Goal: Task Accomplishment & Management: Use online tool/utility

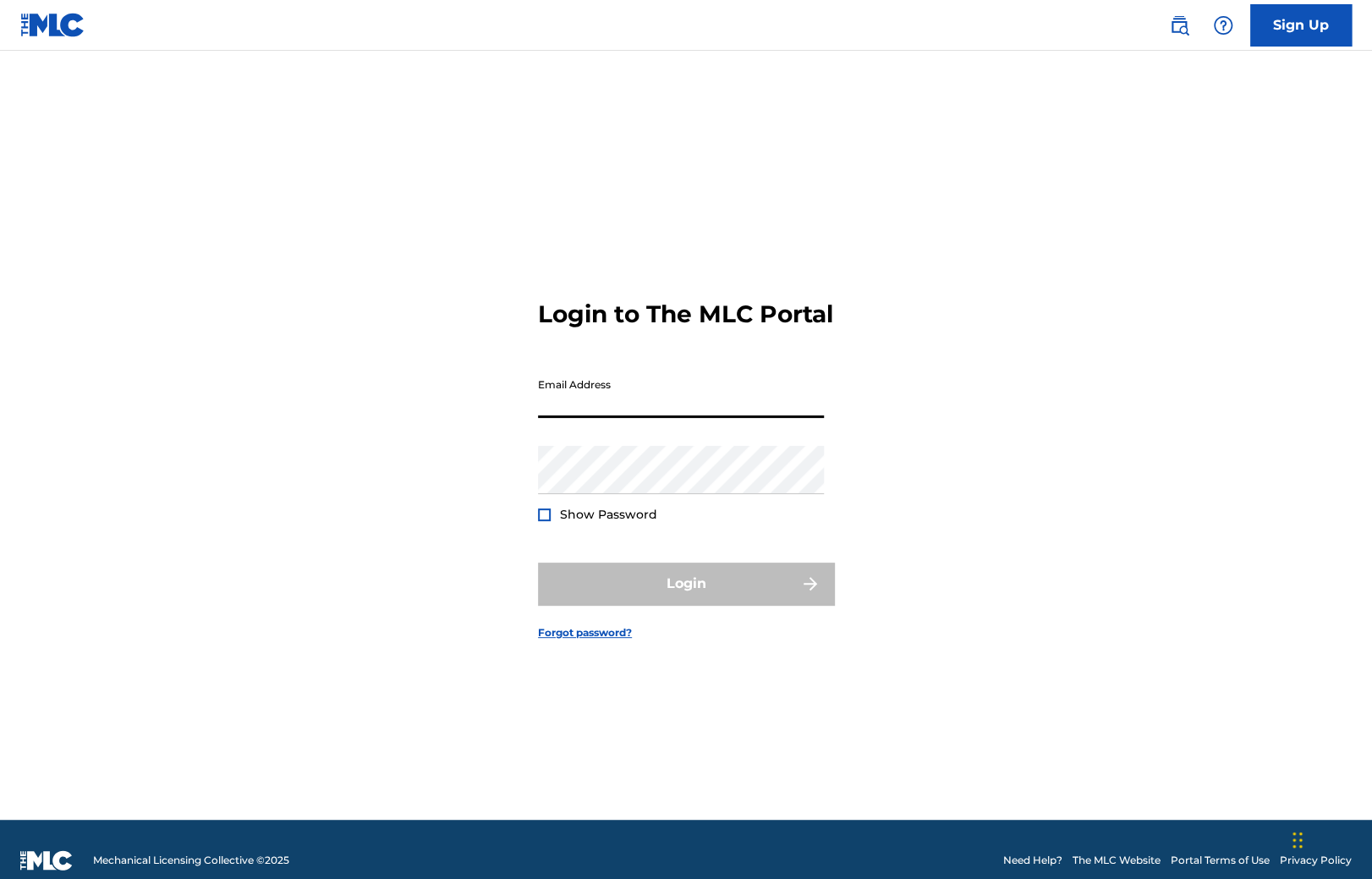
click at [614, 412] on input "Email Address" at bounding box center [682, 394] width 286 height 48
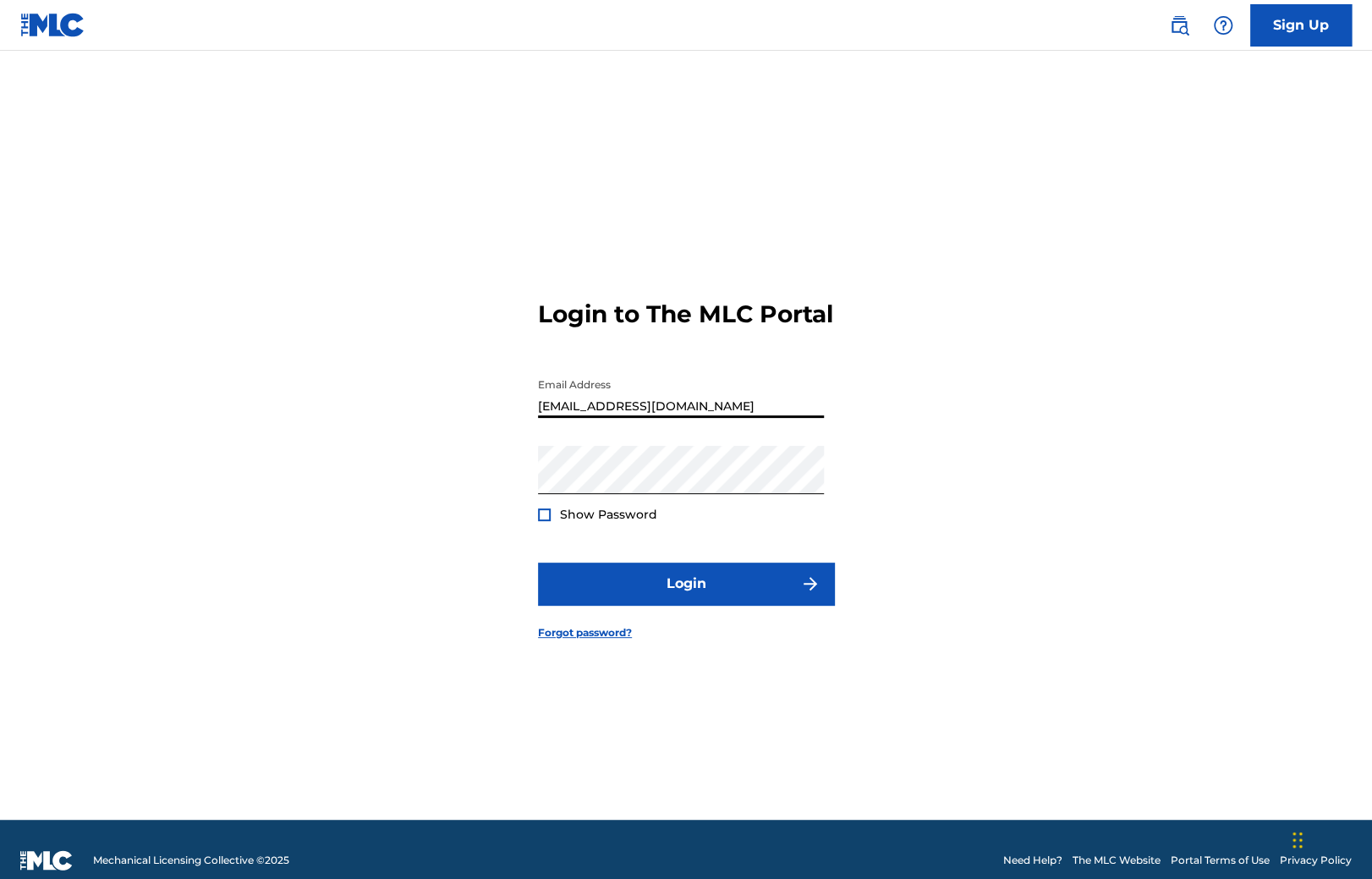
type input "[EMAIL_ADDRESS][DOMAIN_NAME]"
click at [664, 618] on form "Login to The MLC Portal Email Address [EMAIL_ADDRESS][DOMAIN_NAME] Password Sho…" at bounding box center [686, 457] width 296 height 727
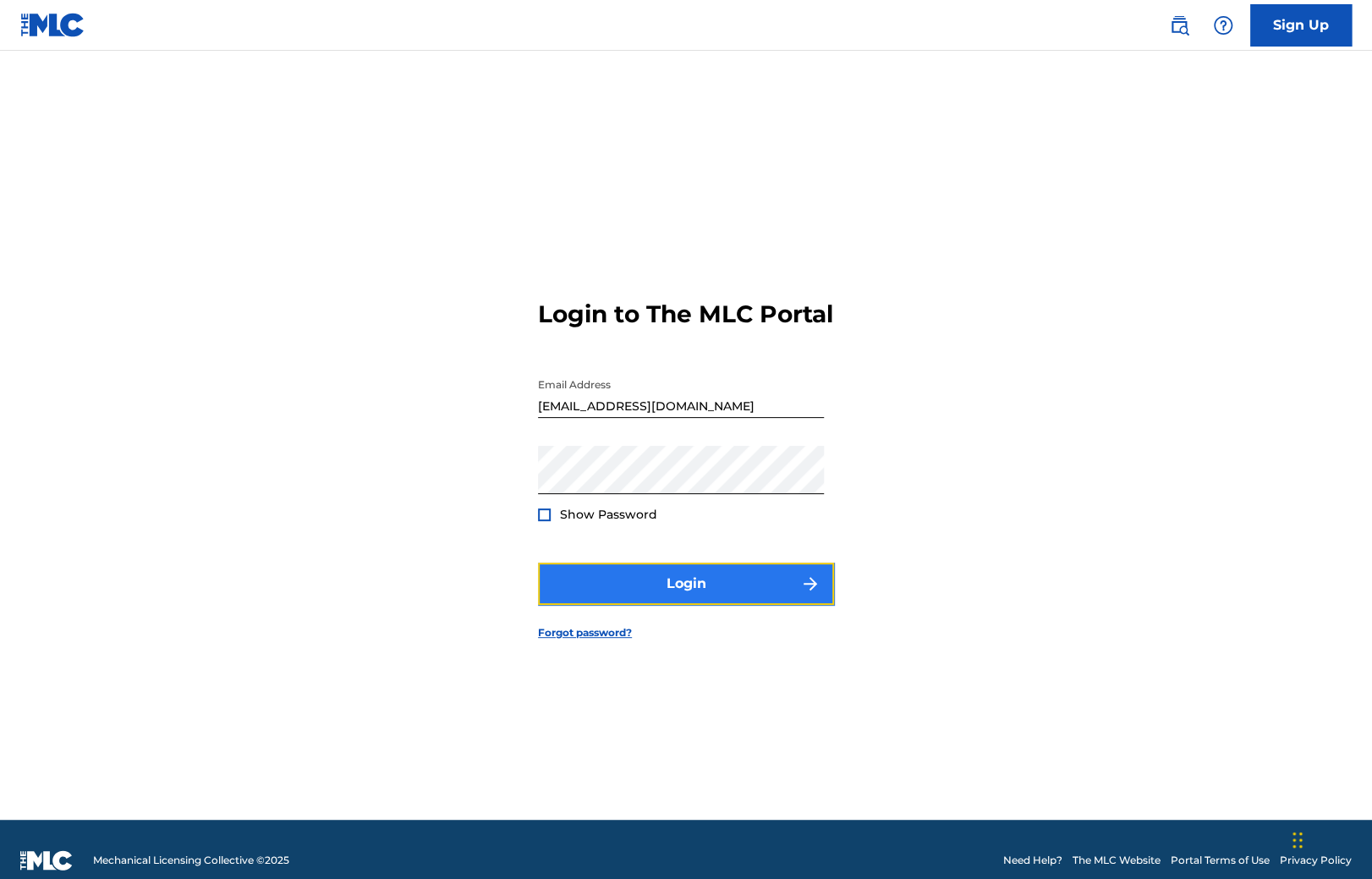
click at [650, 593] on button "Login" at bounding box center [686, 584] width 296 height 43
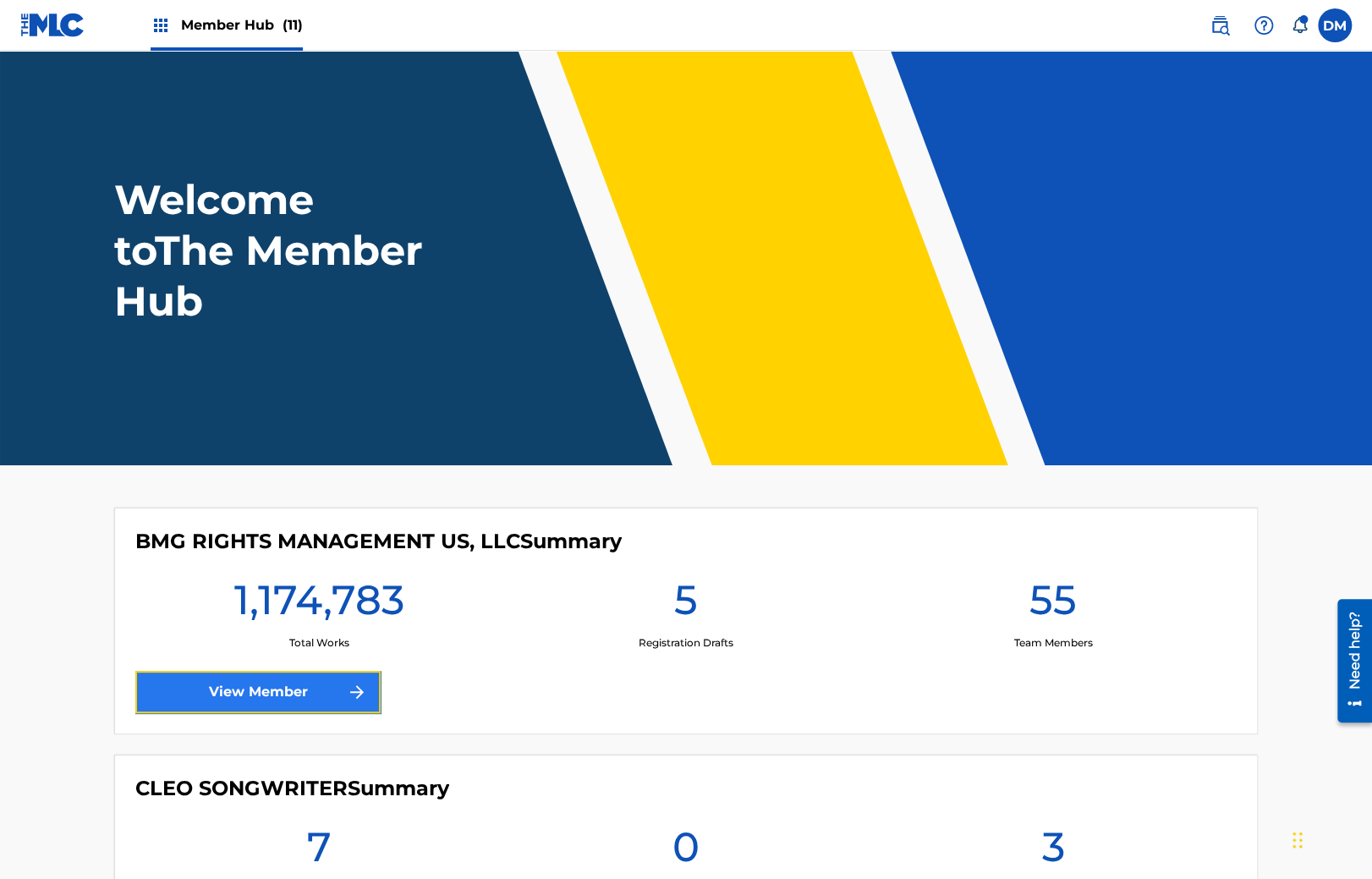
click at [285, 687] on link "View Member" at bounding box center [258, 692] width 245 height 43
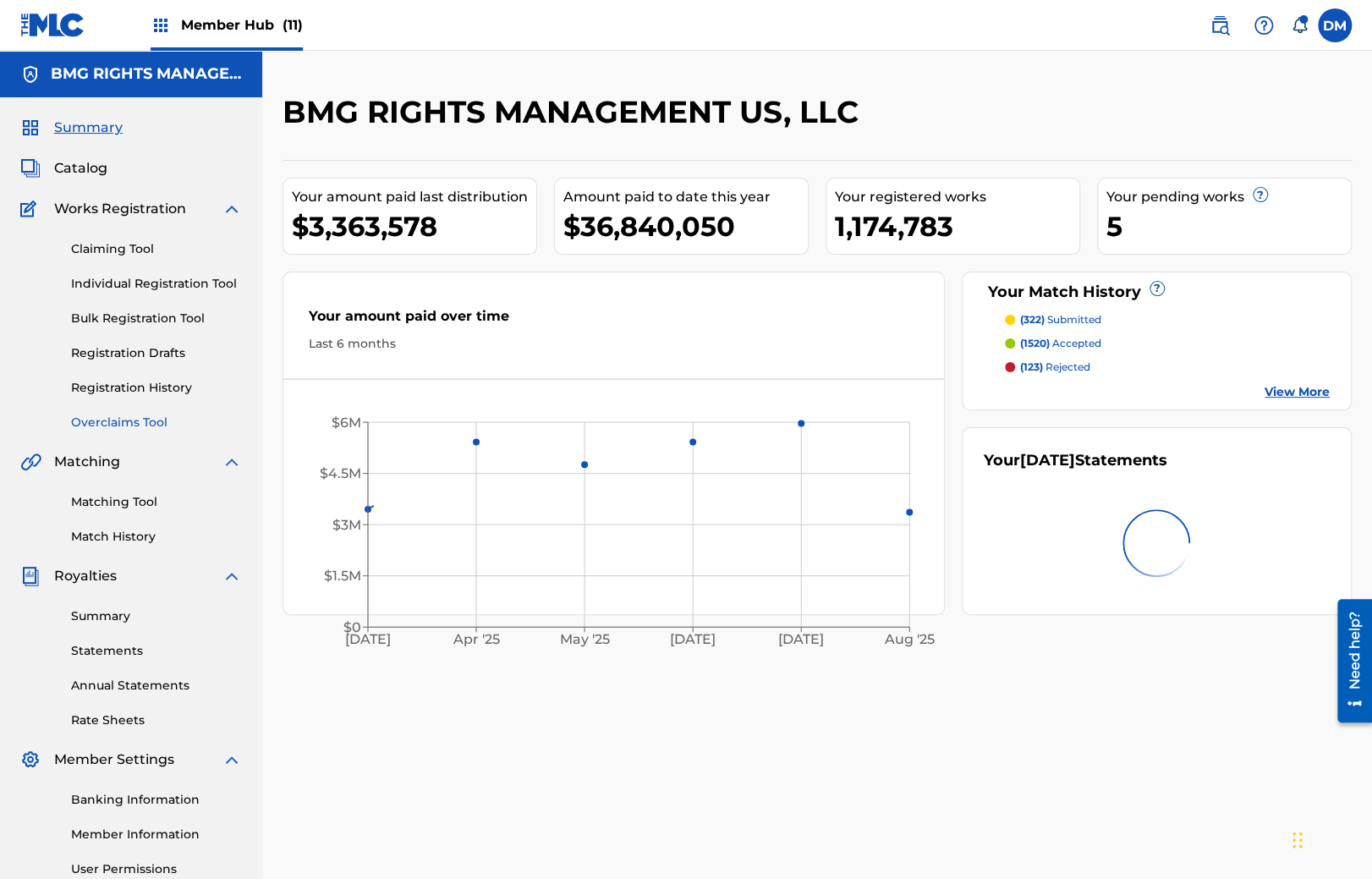
click at [159, 424] on link "Overclaims Tool" at bounding box center [156, 423] width 171 height 18
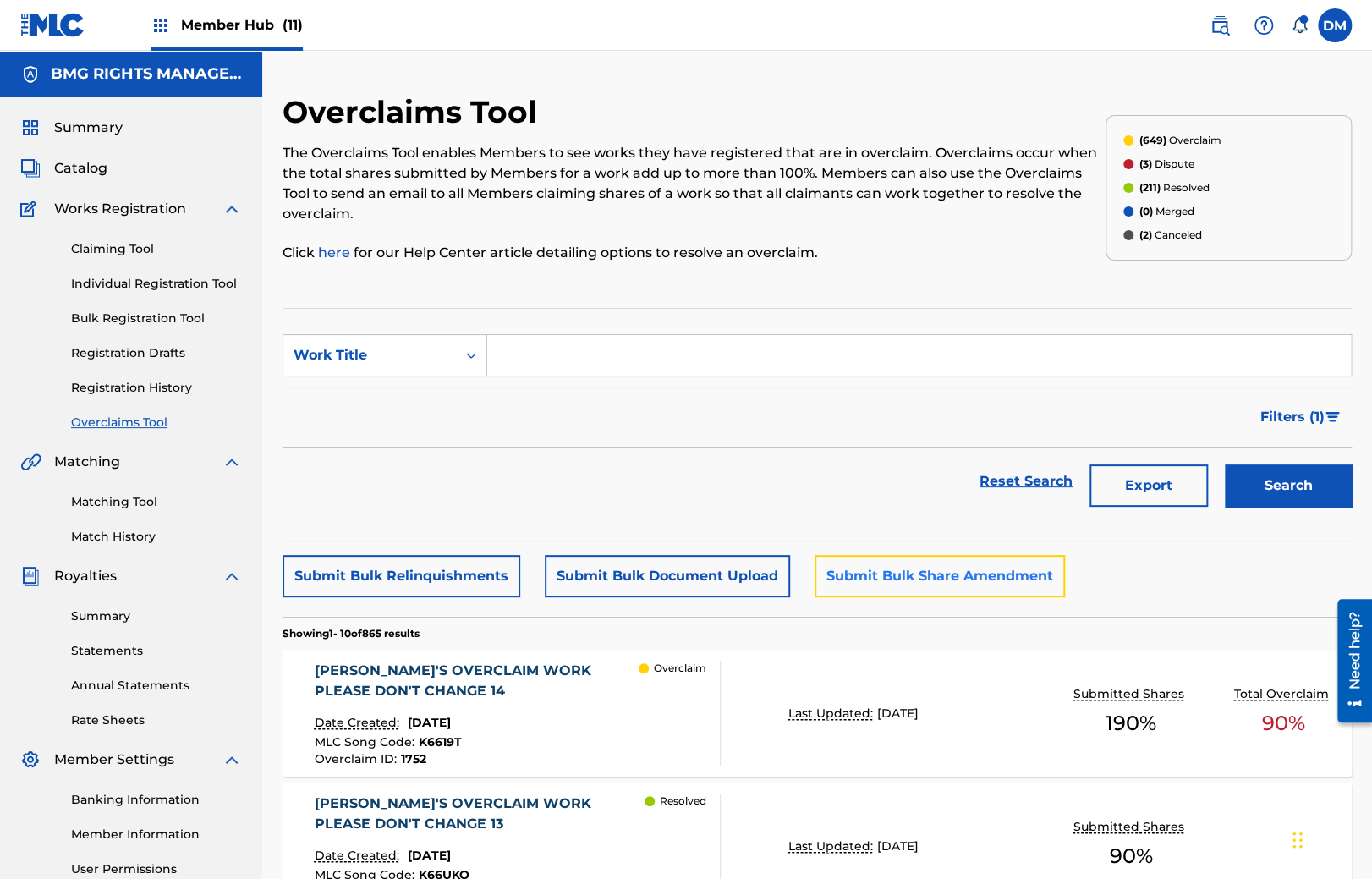
click at [858, 580] on button "Submit Bulk Share Amendment" at bounding box center [940, 577] width 251 height 43
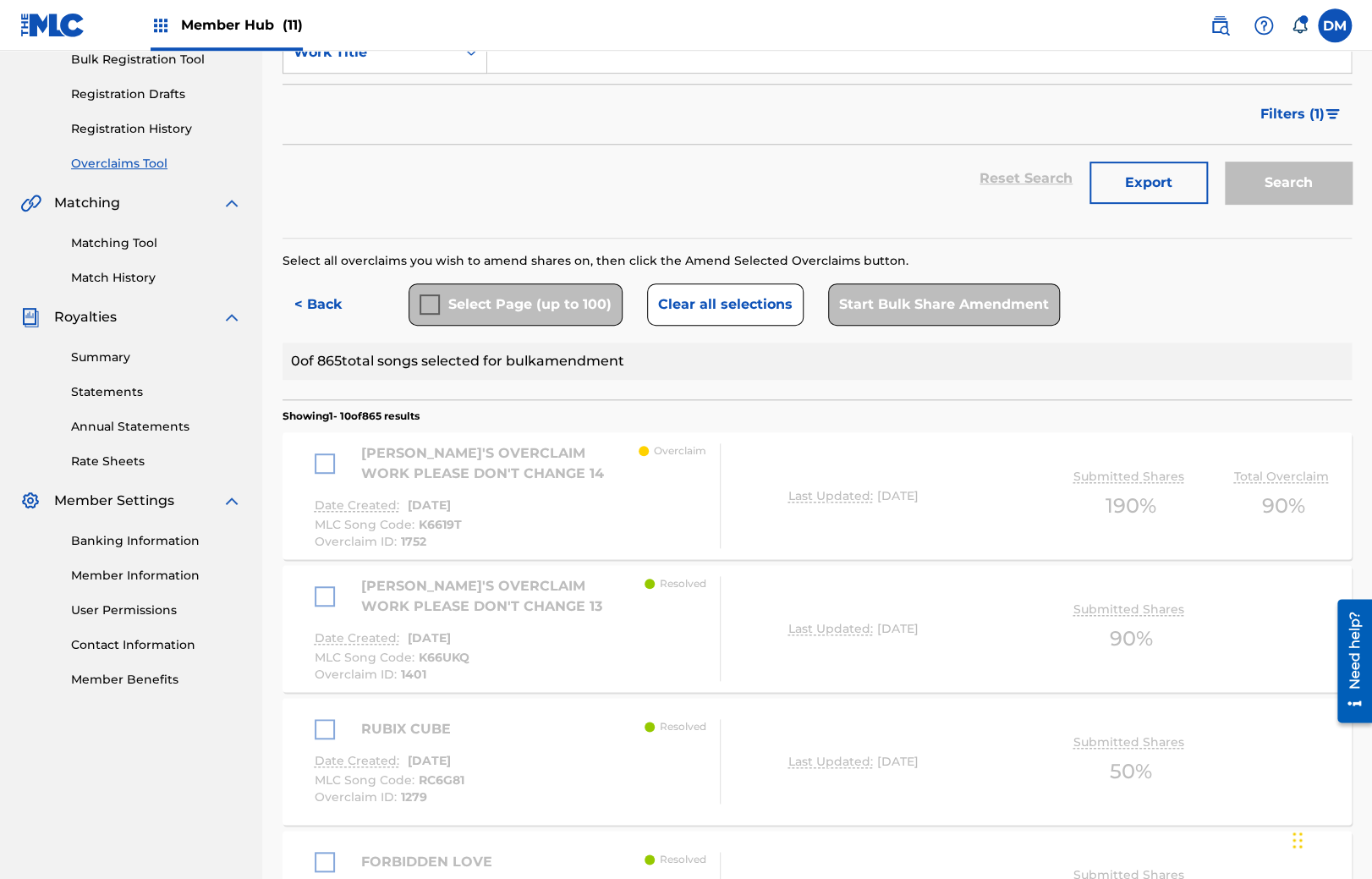
scroll to position [626, 0]
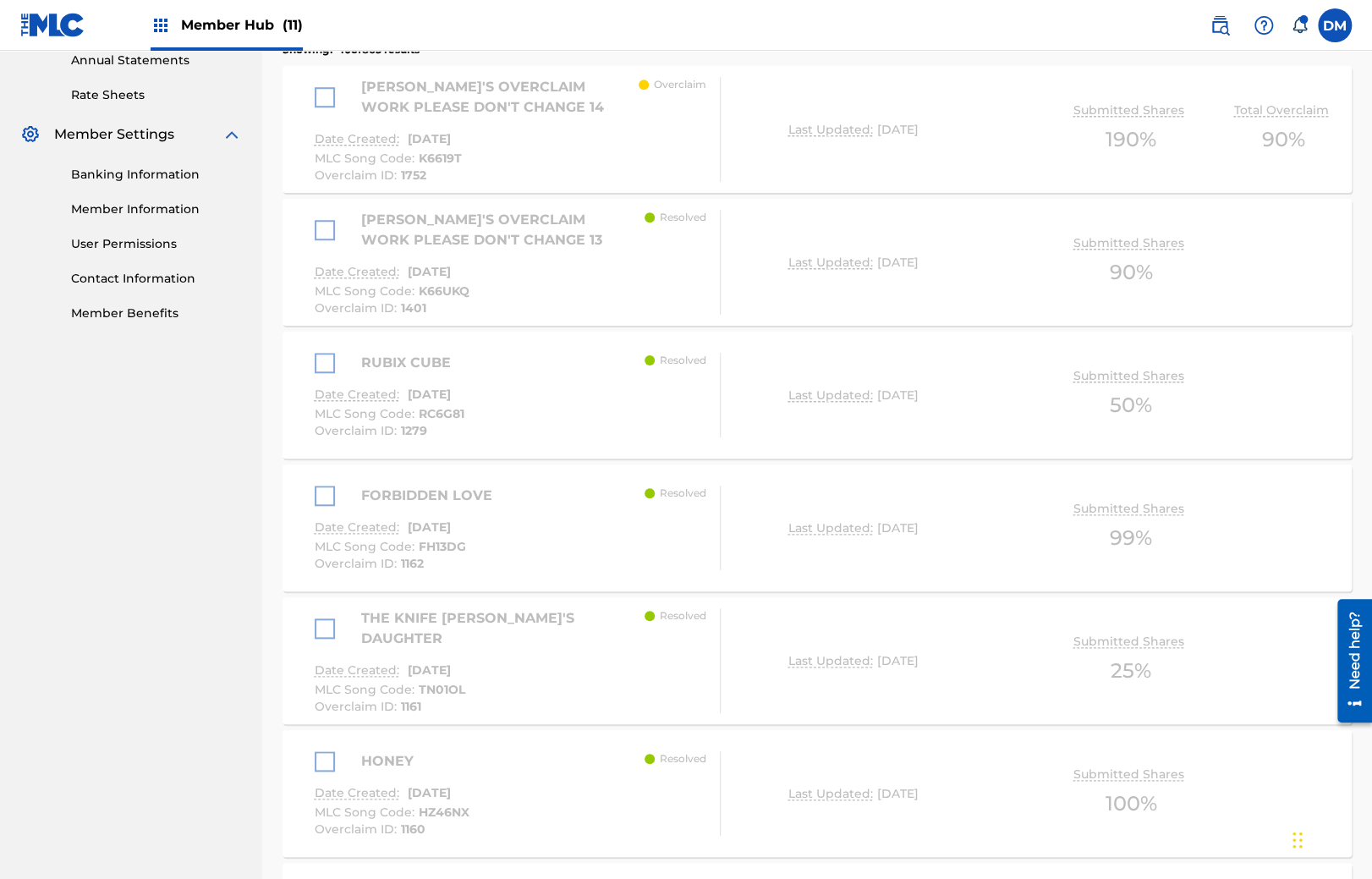
click at [318, 499] on div "FORBIDDEN LOVE" at bounding box center [407, 496] width 186 height 20
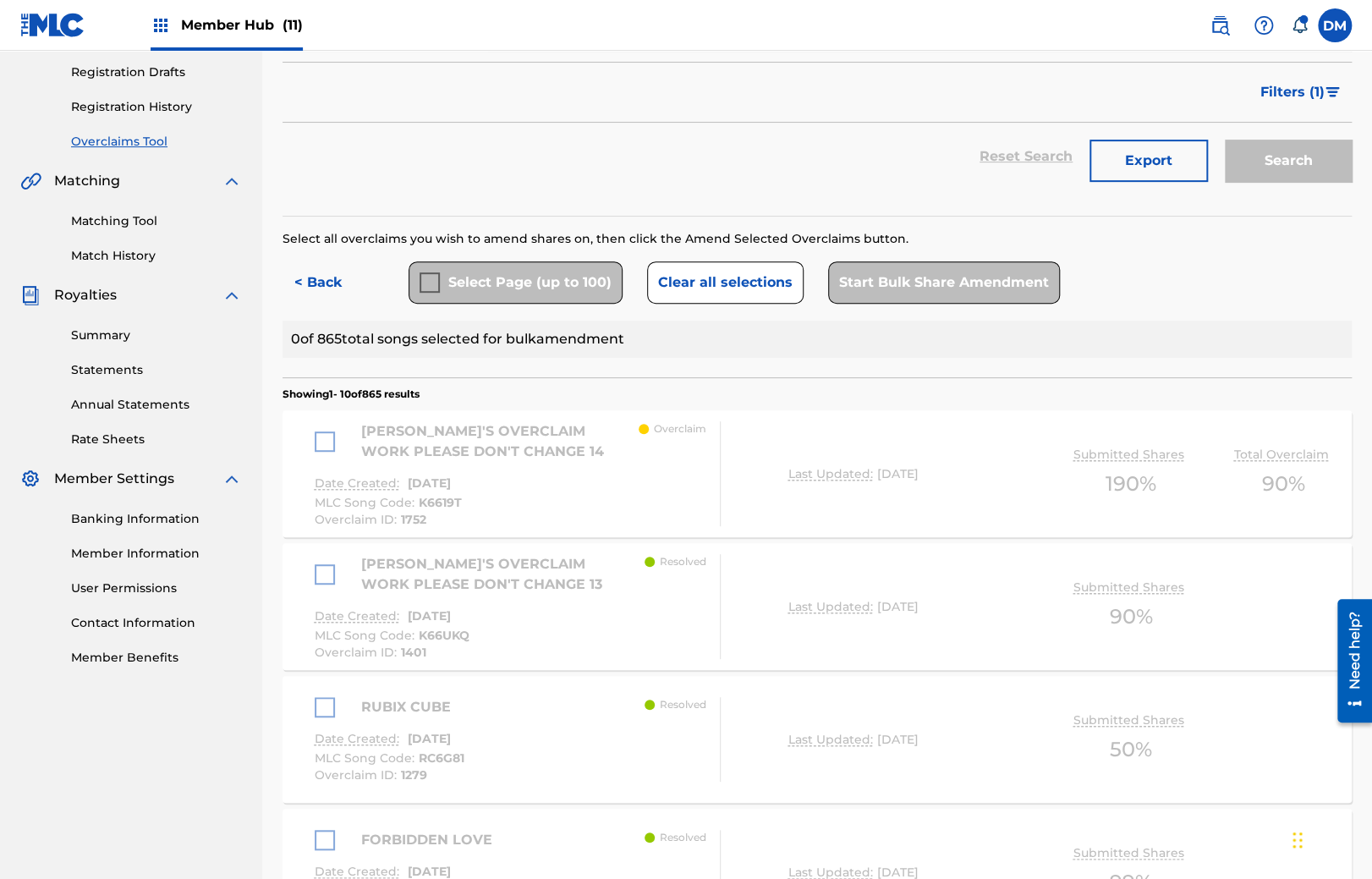
scroll to position [89, 0]
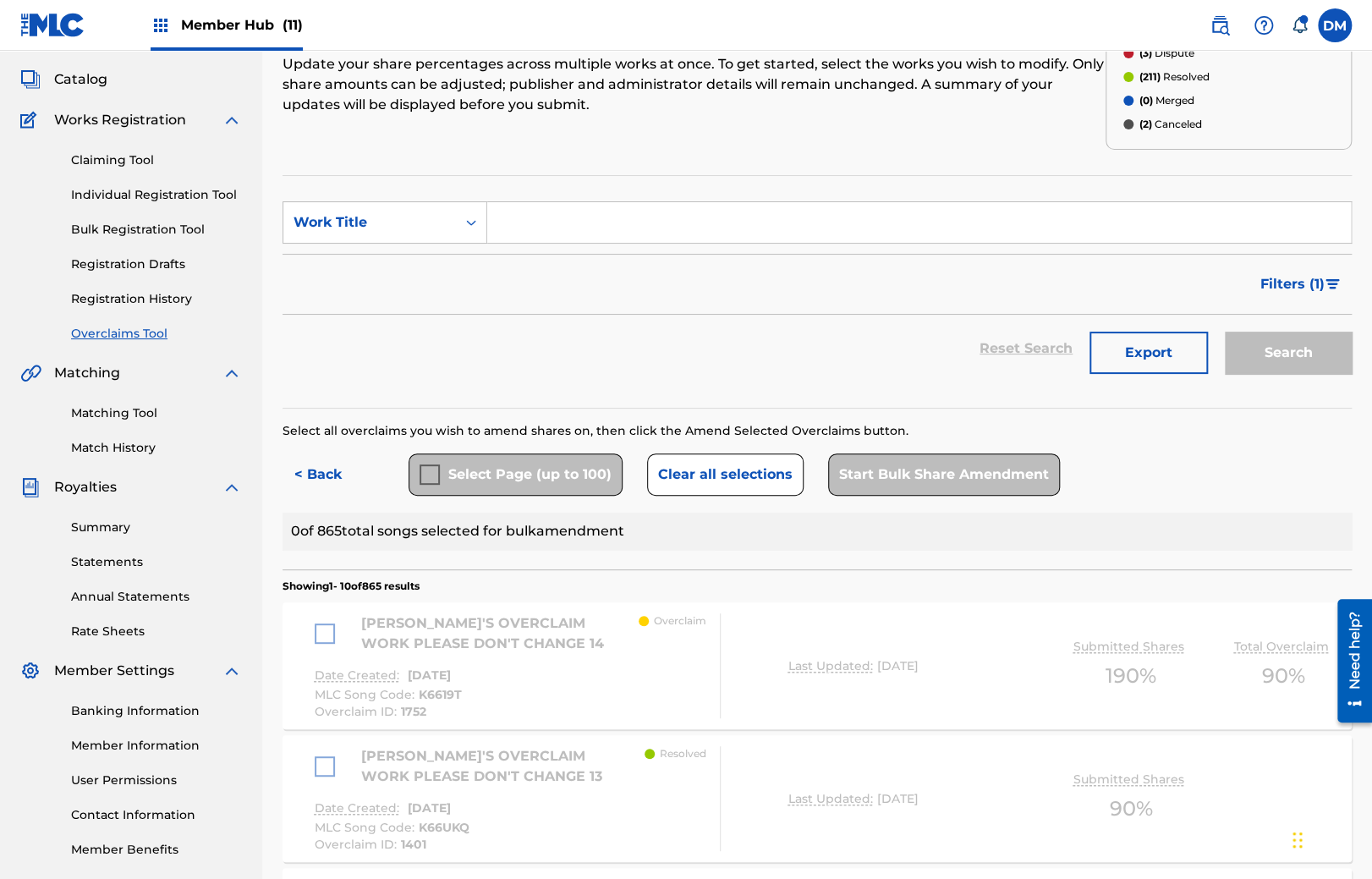
click at [337, 637] on div "[PERSON_NAME]'S OVERCLAIM WORK PLEASE DON'T CHANGE 14" at bounding box center [476, 634] width 324 height 41
click at [333, 635] on div "[PERSON_NAME]'S OVERCLAIM WORK PLEASE DON'T CHANGE 14" at bounding box center [476, 634] width 324 height 41
click at [434, 468] on div "Select Page (up to 100)" at bounding box center [515, 475] width 214 height 43
click at [432, 468] on div "Select Page (up to 100)" at bounding box center [515, 475] width 214 height 43
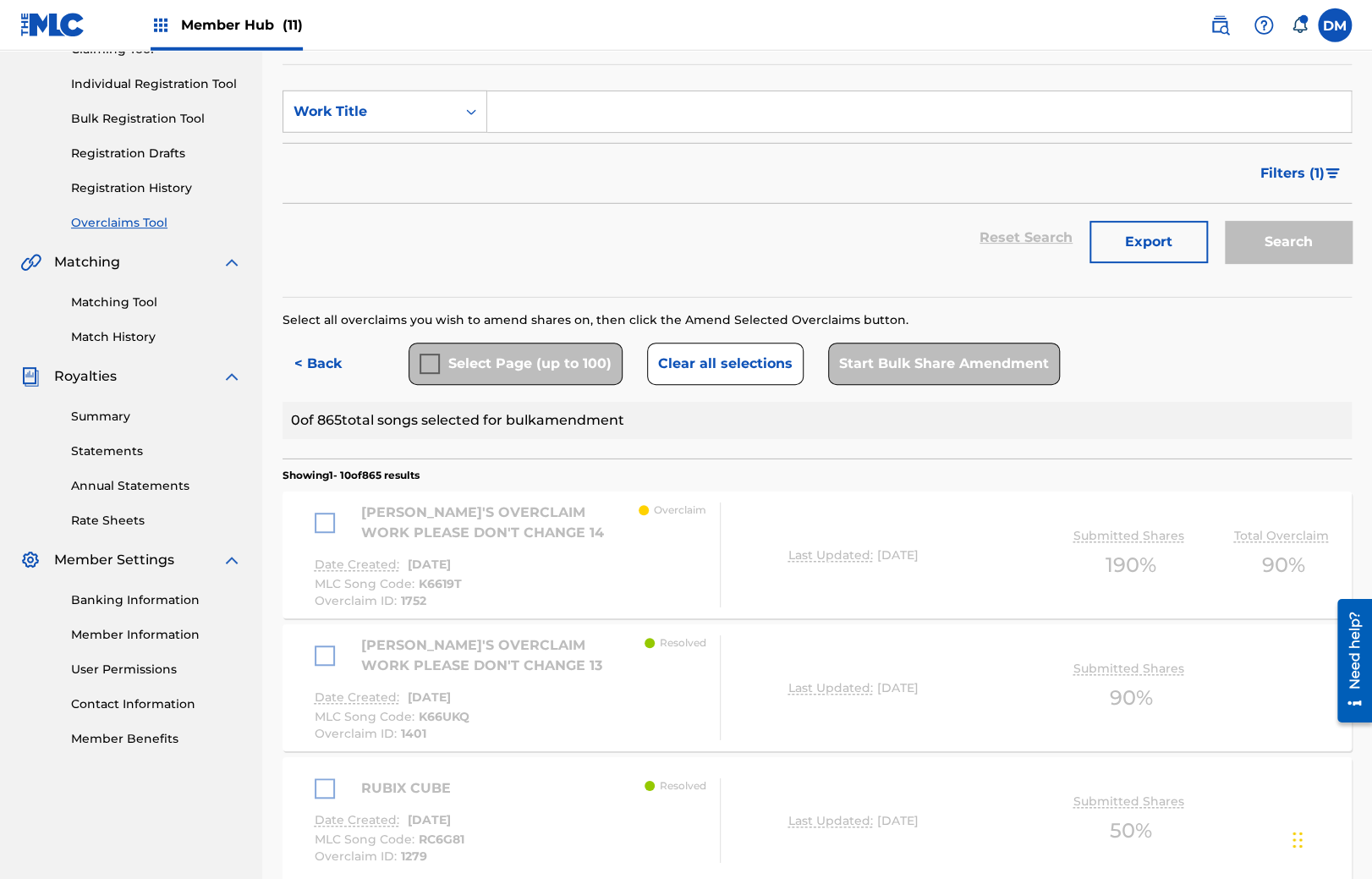
scroll to position [268, 0]
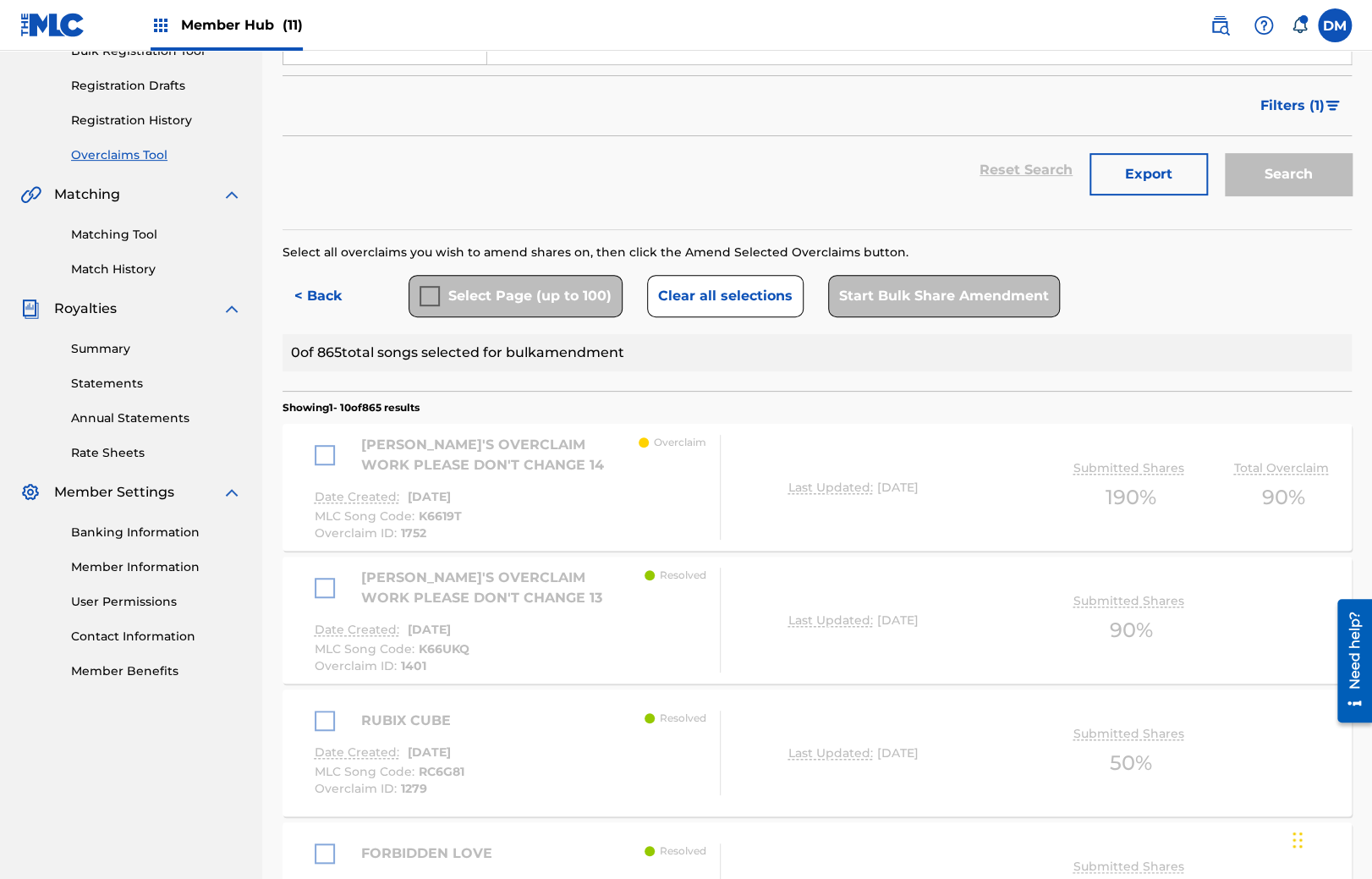
click at [313, 449] on div "[PERSON_NAME]'S OVERCLAIM WORK PLEASE DON'T CHANGE 14 Date Created: [DATE] MLC …" at bounding box center [818, 487] width 1070 height 127
click at [321, 451] on div "[PERSON_NAME]'S OVERCLAIM WORK PLEASE DON'T CHANGE 14" at bounding box center [476, 455] width 324 height 41
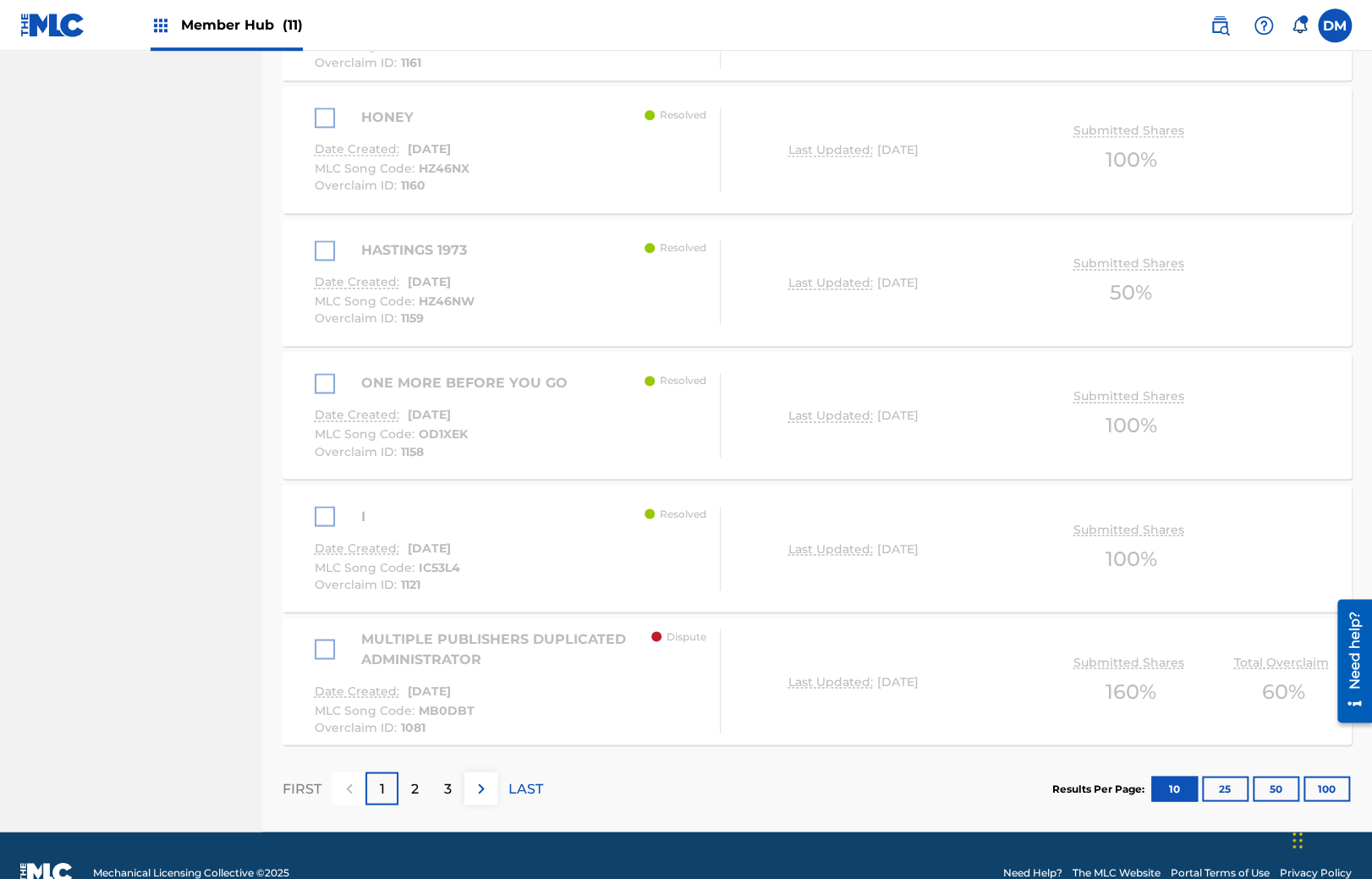
scroll to position [1301, 0]
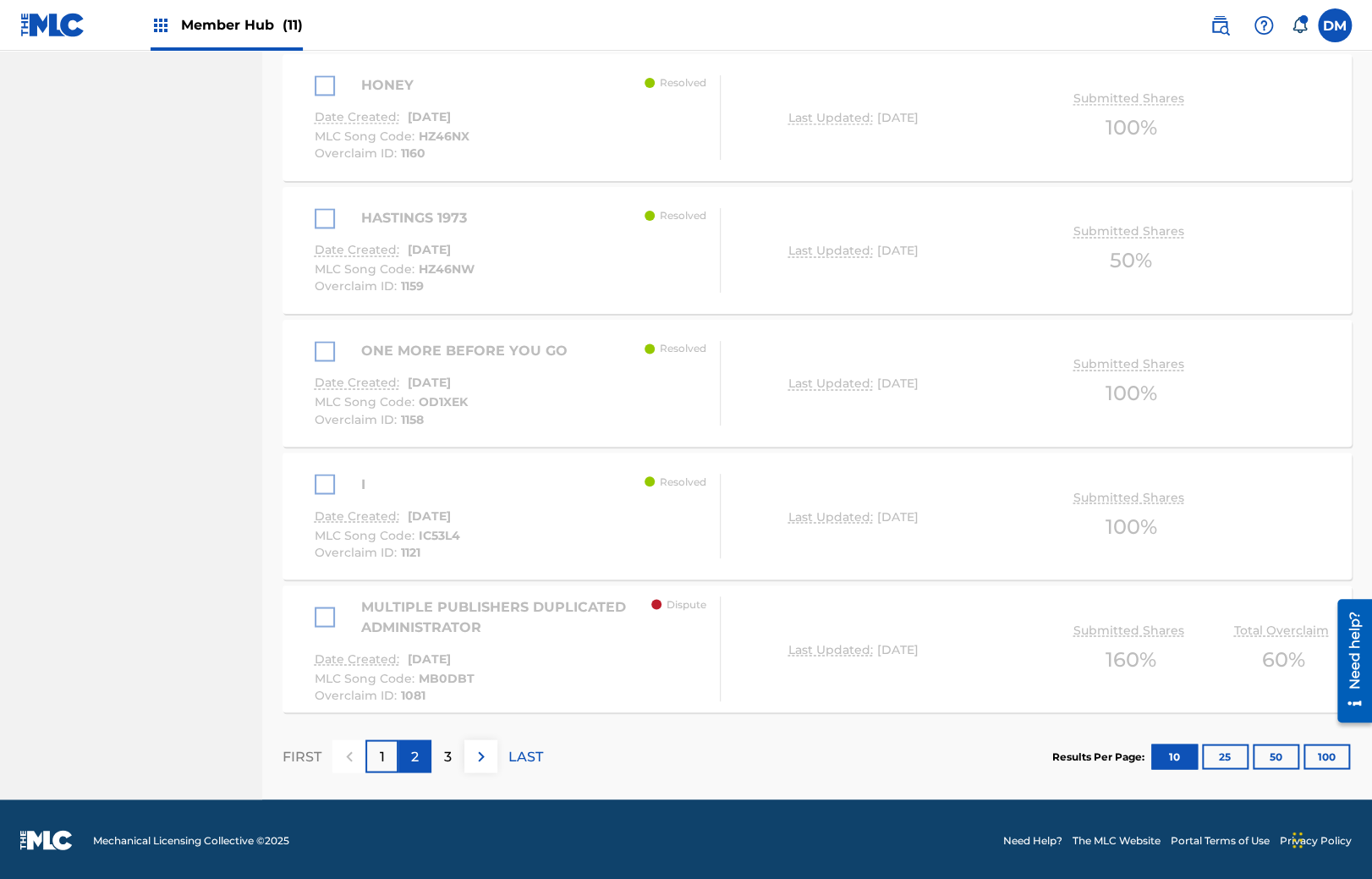
click at [420, 755] on div "2" at bounding box center [414, 755] width 33 height 33
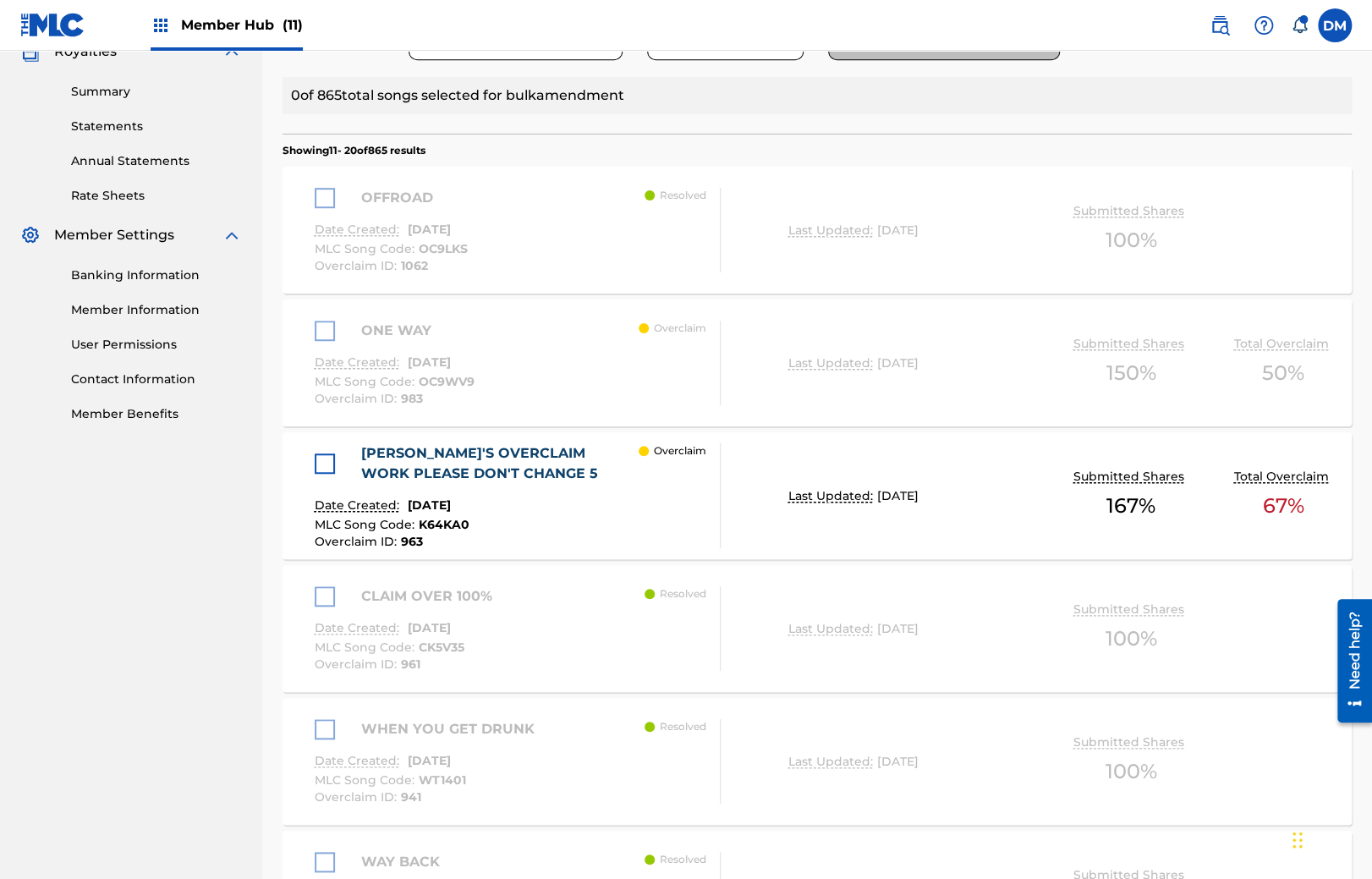
scroll to position [433, 0]
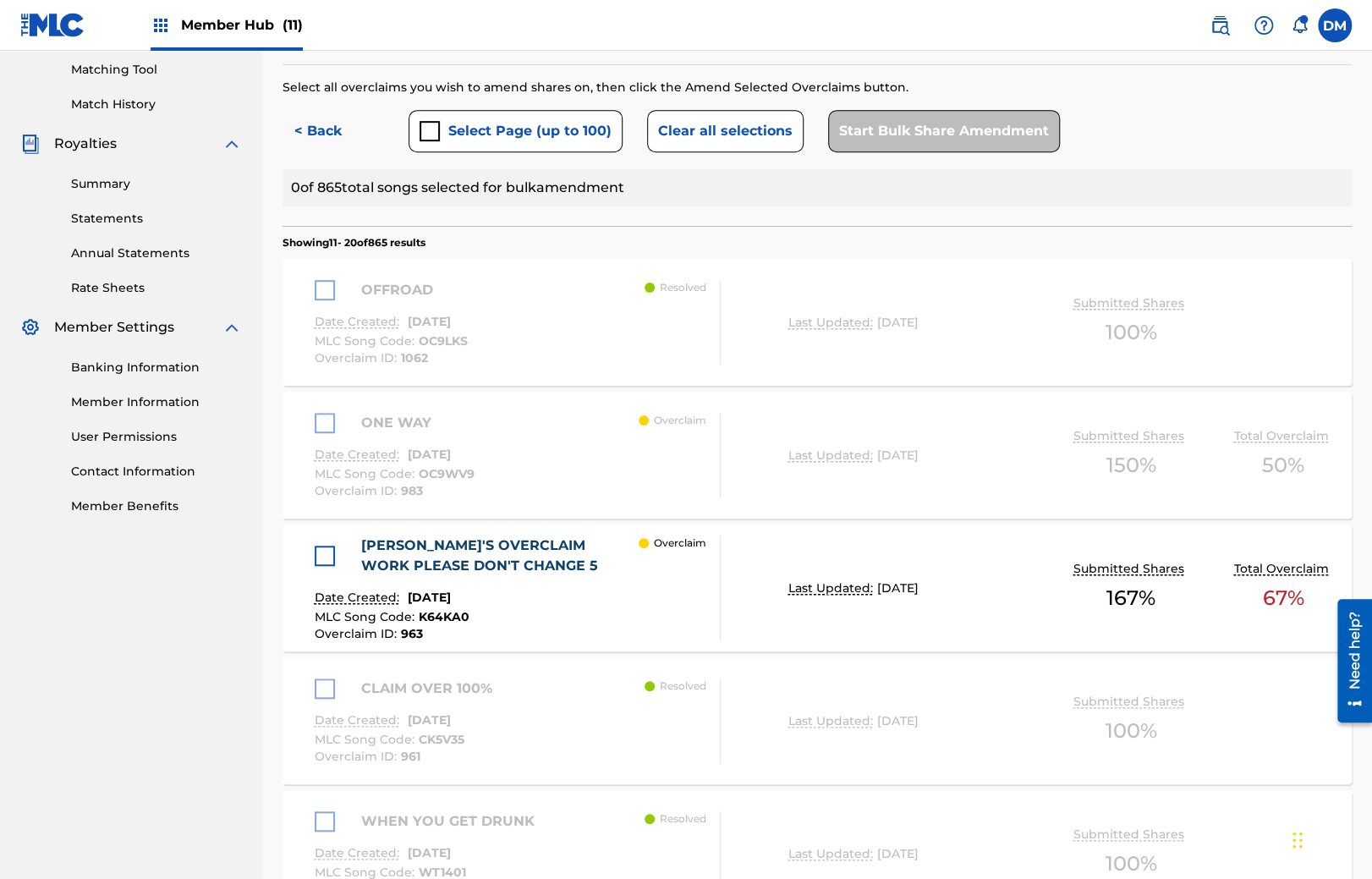
click at [466, 443] on div "ONE WAY Date Created: [DATE] MLC Song Code : OC9WV9 Overclaim ID : 983" at bounding box center [395, 455] width 160 height 84
click at [406, 435] on div "ONE WAY Date Created: [DATE] MLC Song Code : OC9WV9 Overclaim ID : 983" at bounding box center [395, 455] width 160 height 84
click at [352, 124] on button "< Back" at bounding box center [333, 132] width 101 height 43
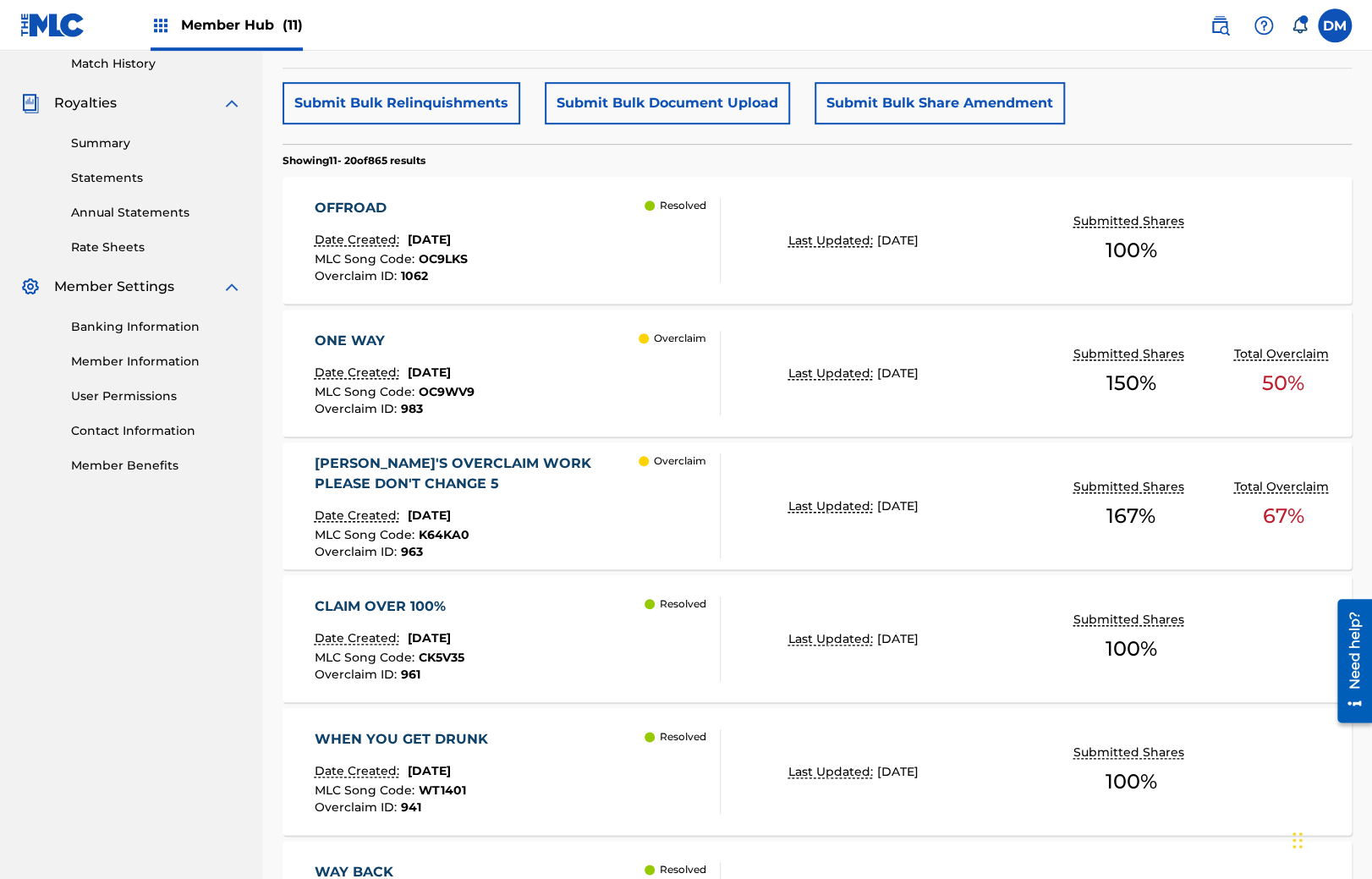
scroll to position [366, 0]
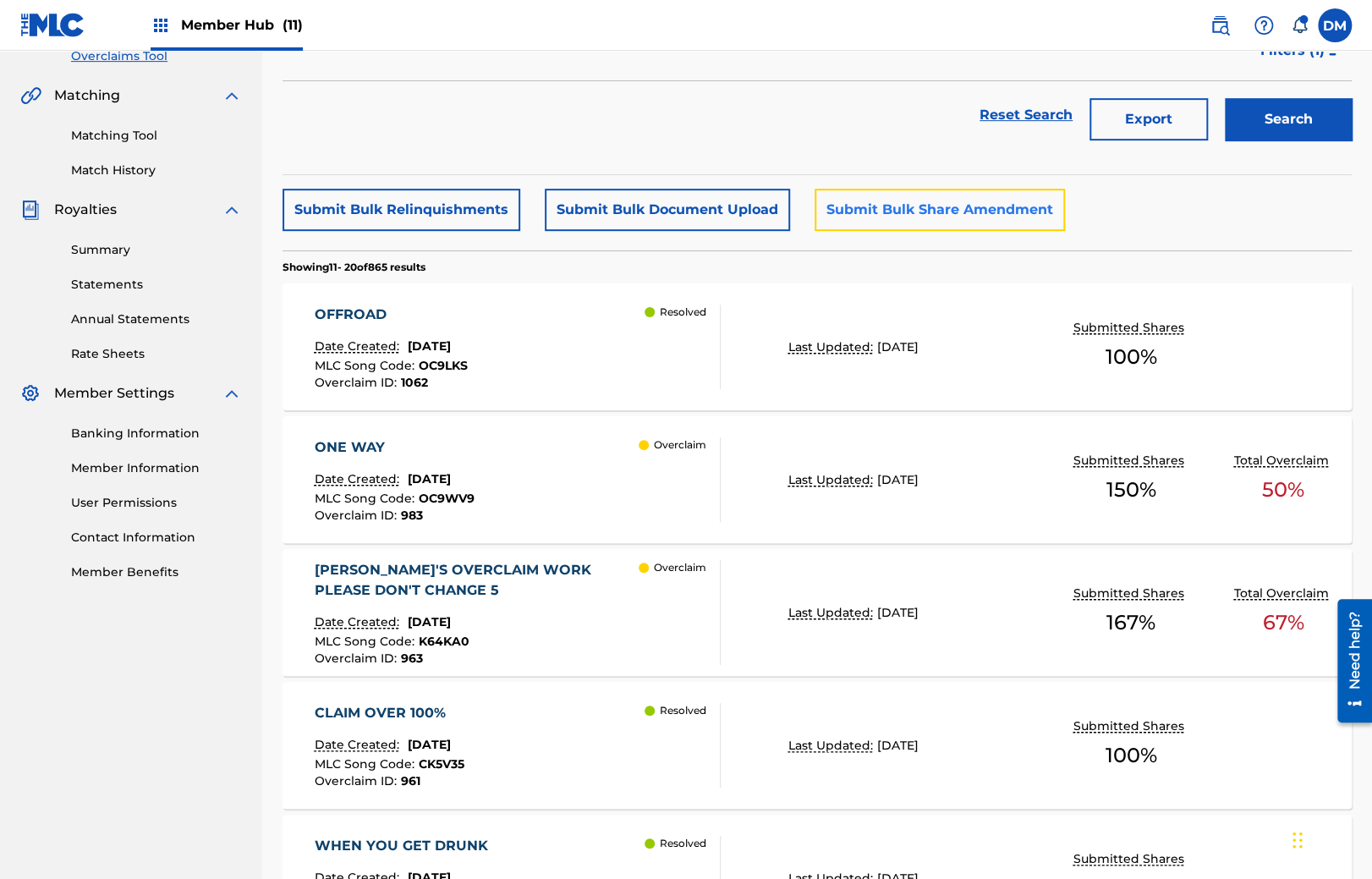
click at [887, 202] on button "Submit Bulk Share Amendment" at bounding box center [940, 210] width 251 height 43
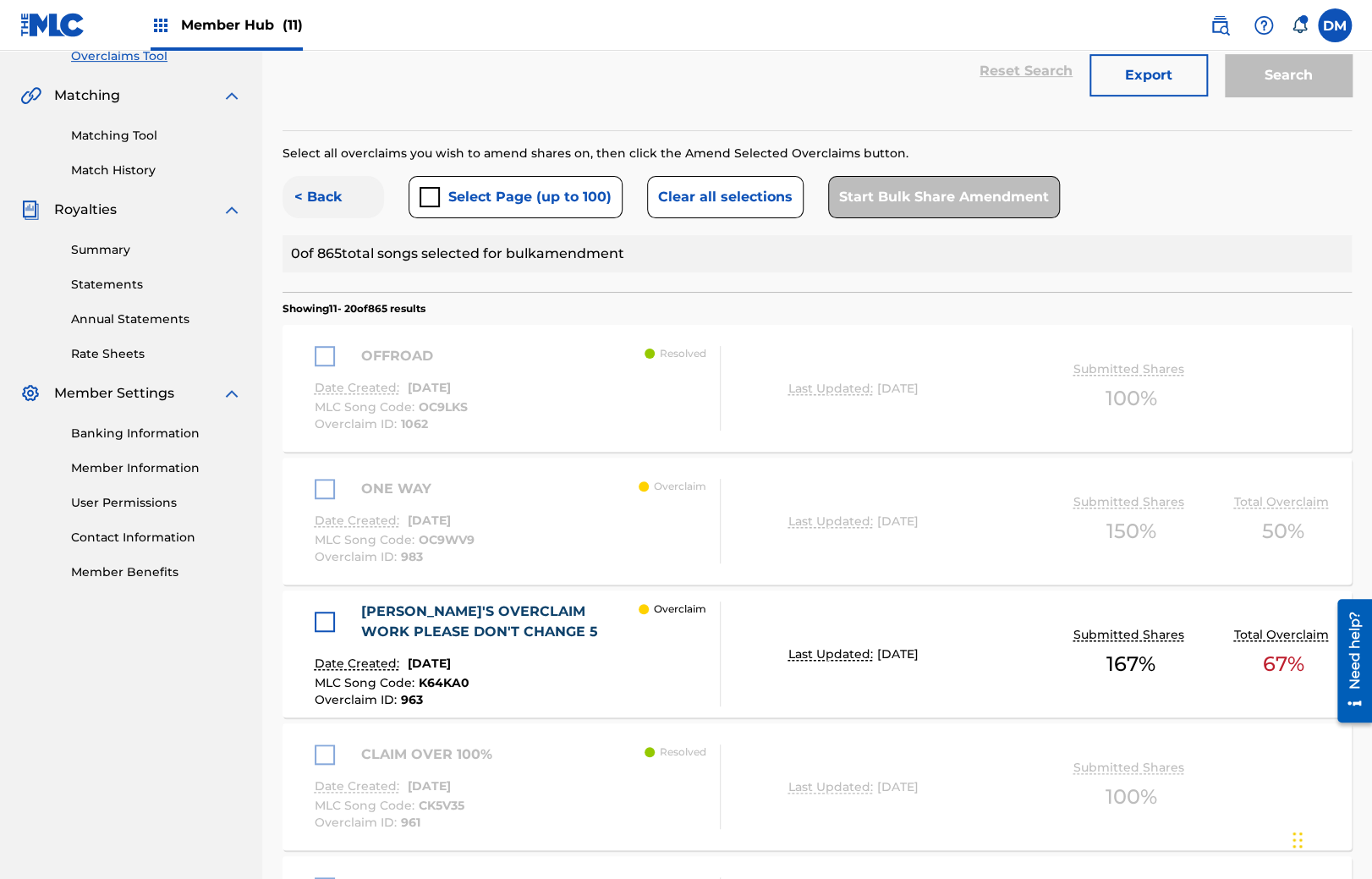
click at [322, 188] on button "< Back" at bounding box center [333, 197] width 101 height 43
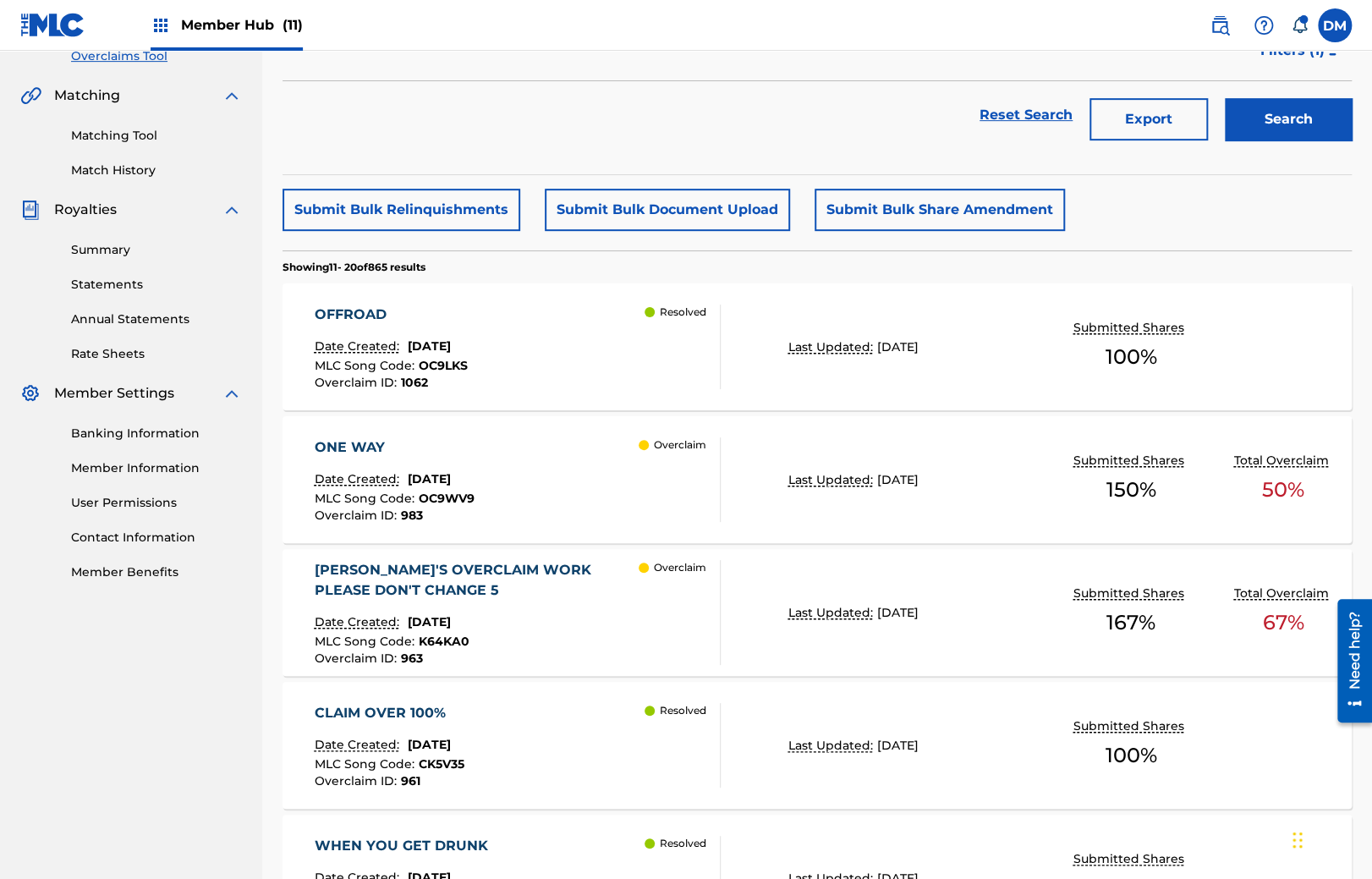
click at [415, 441] on div "ONE WAY" at bounding box center [395, 447] width 160 height 20
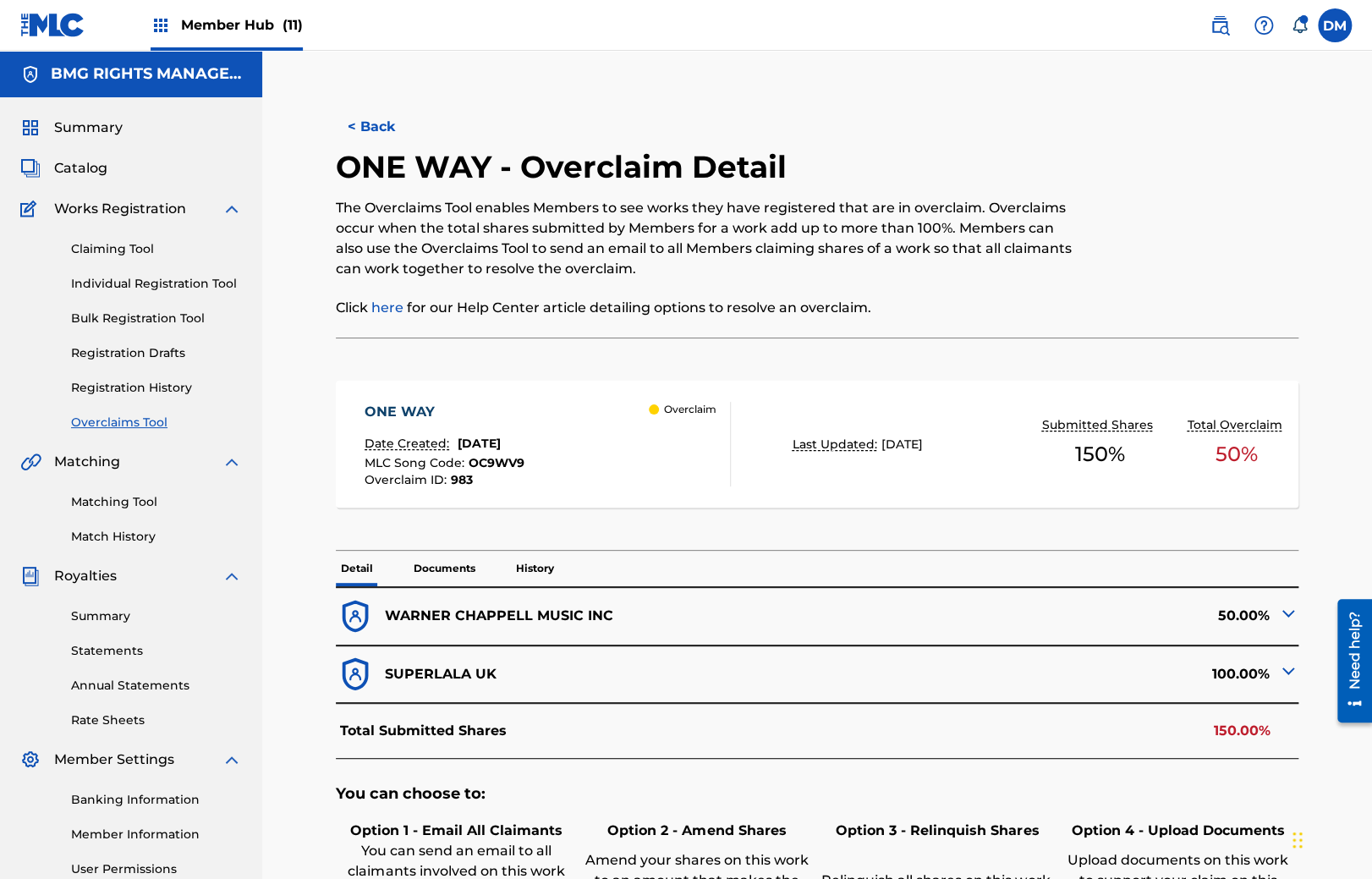
click at [515, 573] on p "History" at bounding box center [535, 569] width 48 height 36
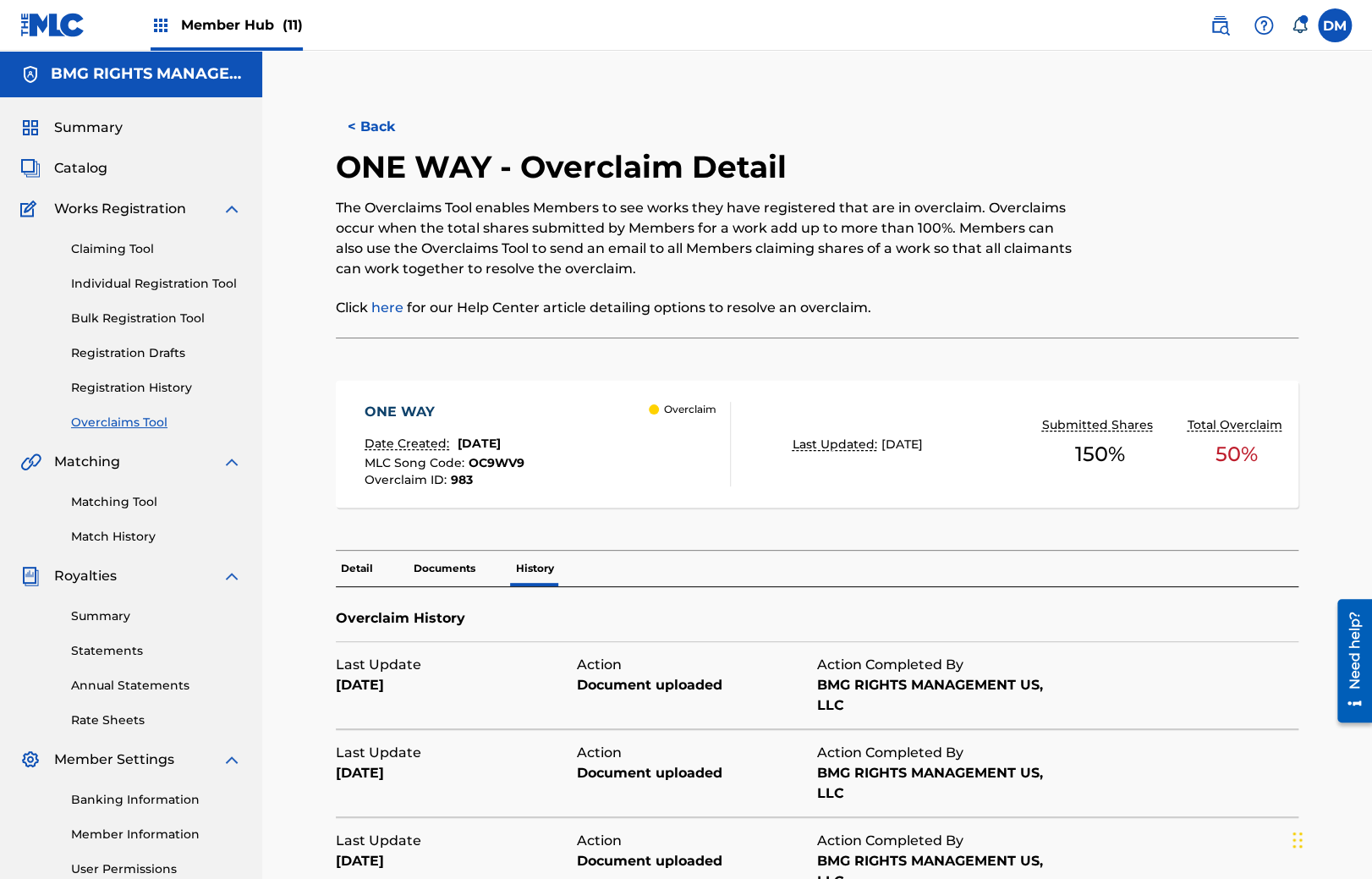
click at [282, 461] on div "< Back ONE WAY - Overclaim Detail The Overclaims Tool enables Members to see wo…" at bounding box center [817, 805] width 1110 height 1425
click at [141, 432] on div "Summary Catalog Works Registration Claiming Tool Individual Registration Tool B…" at bounding box center [131, 532] width 262 height 871
click at [148, 414] on div "Claiming Tool Individual Registration Tool Bulk Registration Tool Registration …" at bounding box center [131, 325] width 221 height 212
click at [152, 434] on div "Summary Catalog Works Registration Claiming Tool Individual Registration Tool B…" at bounding box center [131, 532] width 262 height 871
click at [152, 428] on link "Overclaims Tool" at bounding box center [156, 423] width 171 height 18
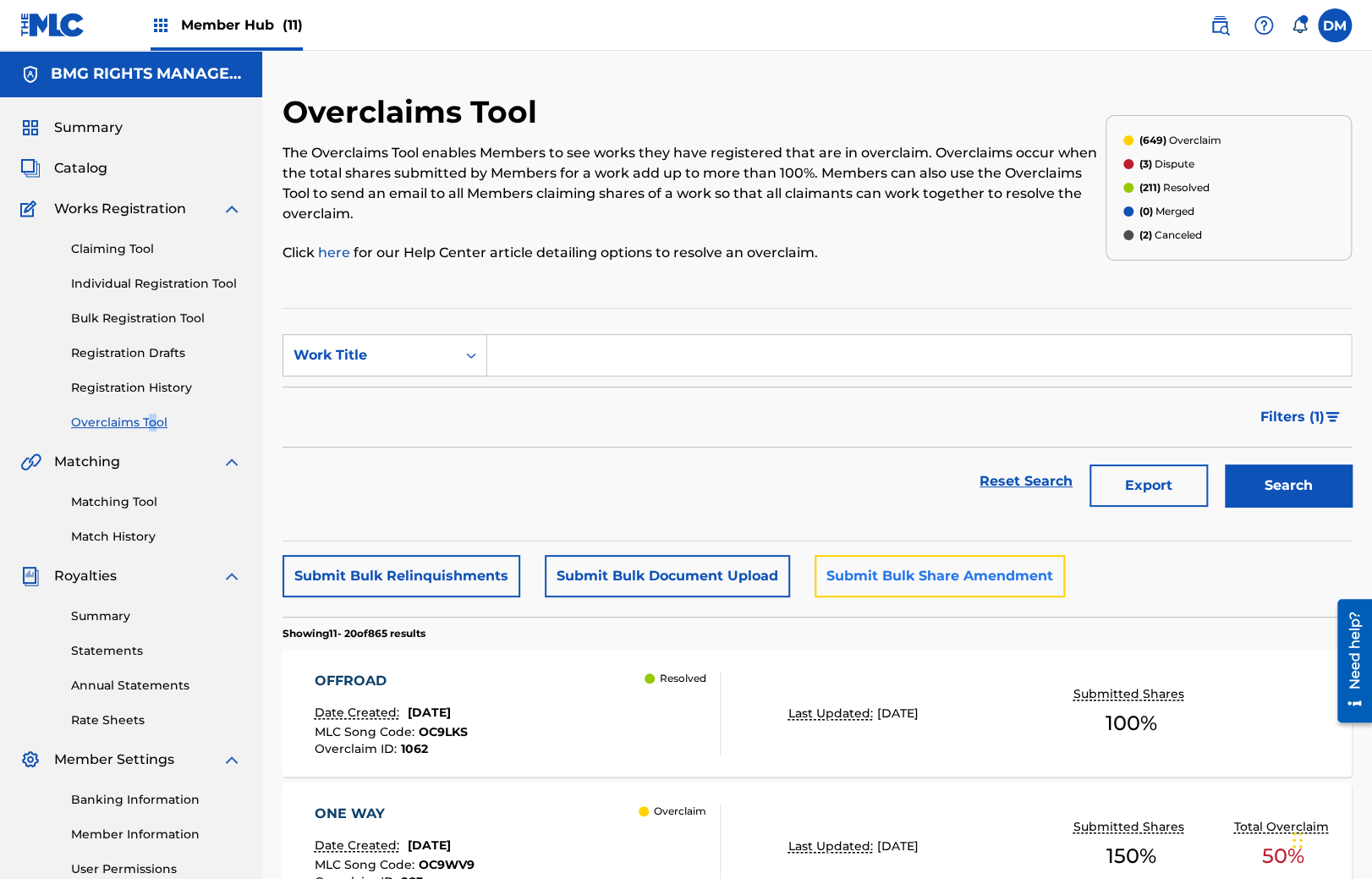
click at [890, 589] on button "Submit Bulk Share Amendment" at bounding box center [940, 577] width 251 height 43
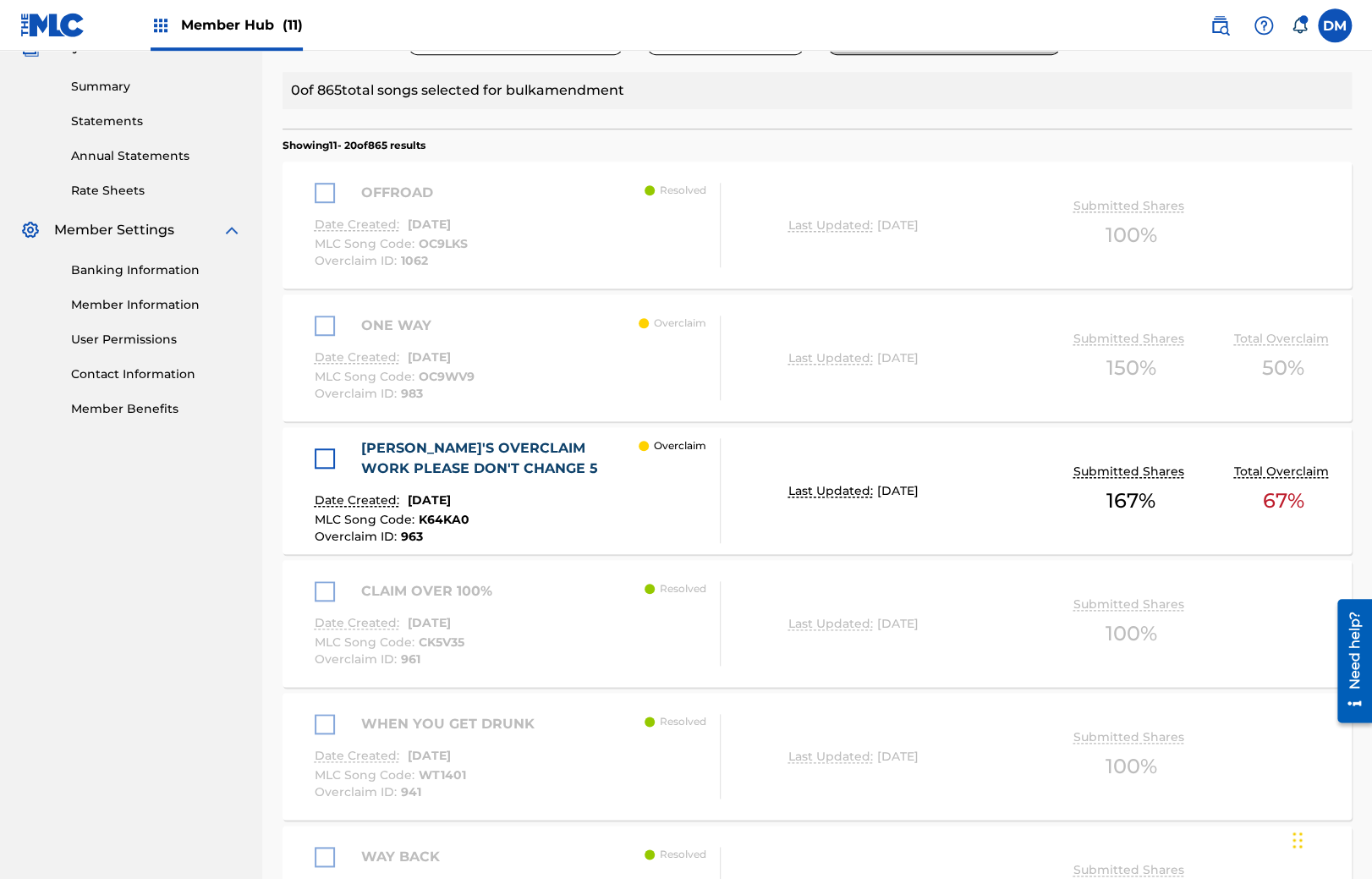
scroll to position [1301, 0]
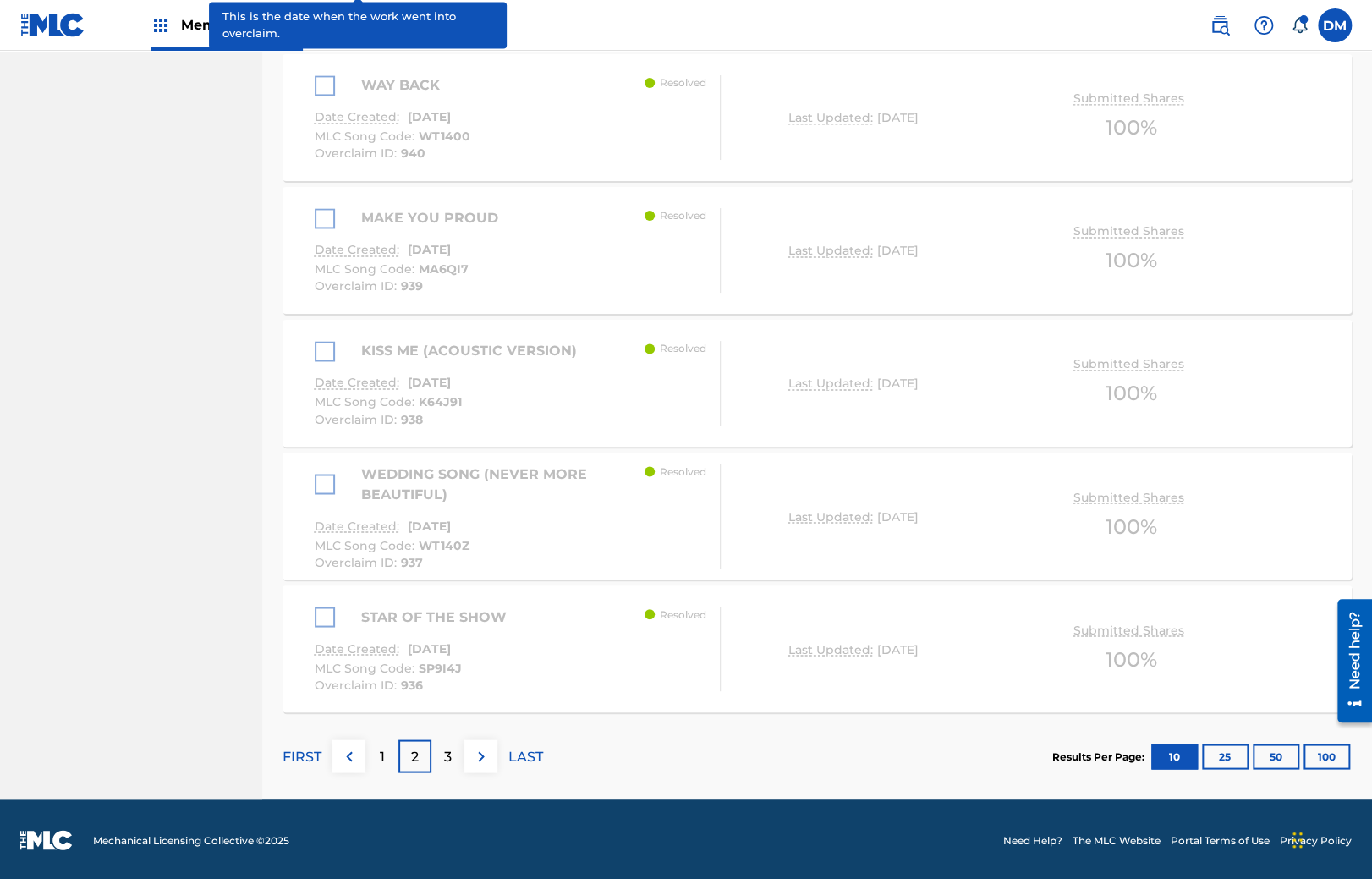
drag, startPoint x: 361, startPoint y: 372, endPoint x: 381, endPoint y: 705, distance: 333.6
click at [384, 759] on div "1" at bounding box center [381, 755] width 33 height 33
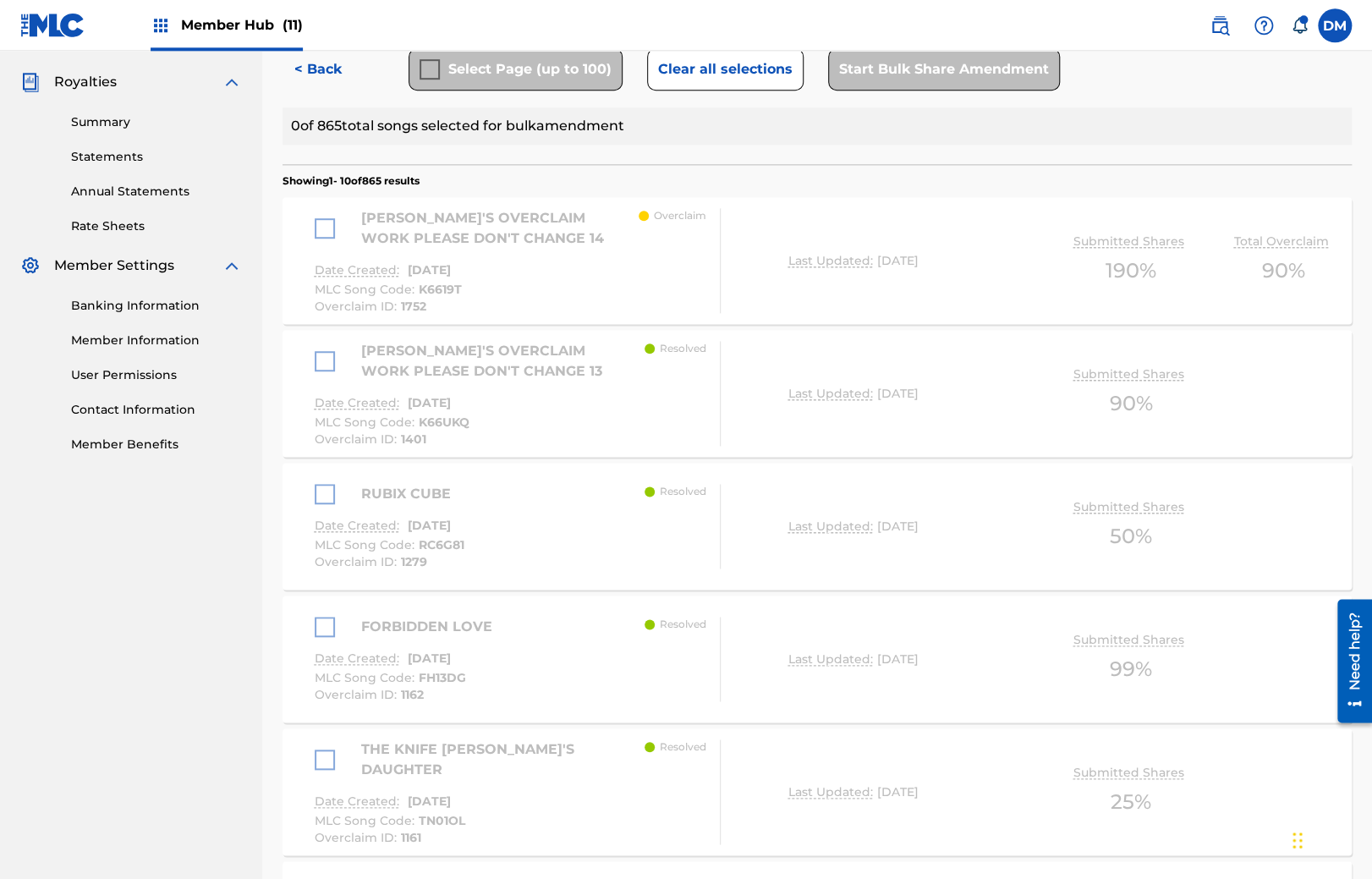
scroll to position [0, 0]
